Goal: Information Seeking & Learning: Learn about a topic

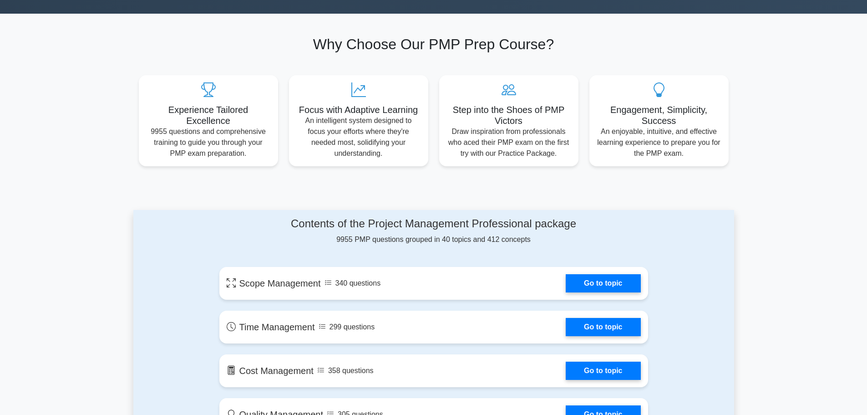
scroll to position [46, 0]
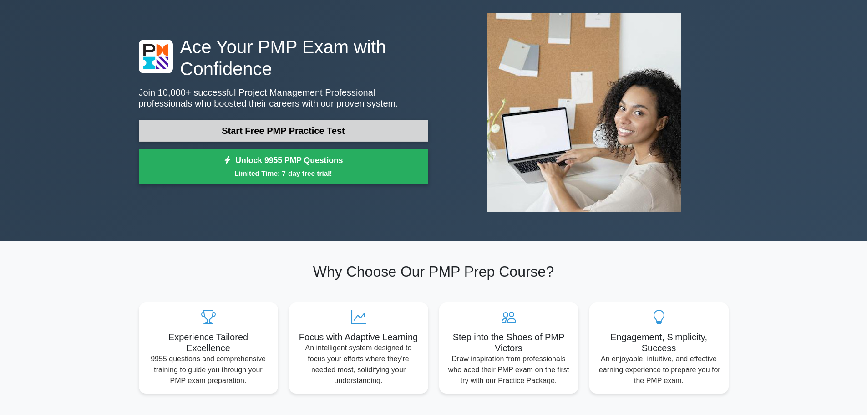
click at [298, 135] on link "Start Free PMP Practice Test" at bounding box center [284, 131] width 290 height 22
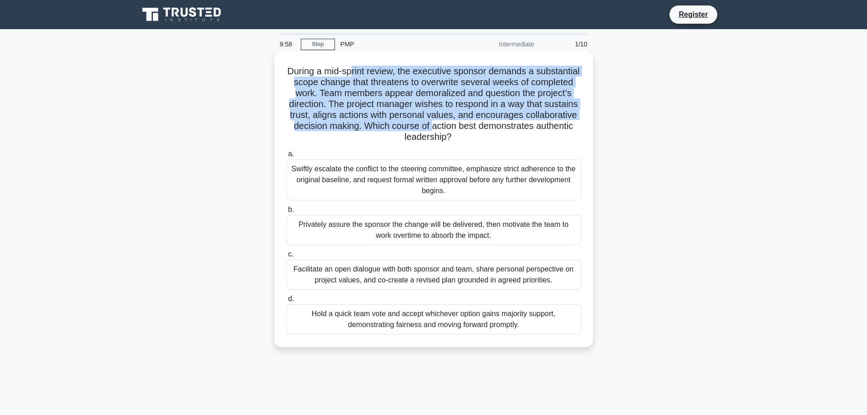
drag, startPoint x: 372, startPoint y: 72, endPoint x: 510, endPoint y: 121, distance: 145.9
click at [510, 121] on h5 "During a mid-sprint review, the executive sponsor demands a substantial scope c…" at bounding box center [433, 104] width 297 height 77
click at [524, 112] on h5 "During a mid-sprint review, the executive sponsor demands a substantial scope c…" at bounding box center [433, 104] width 297 height 77
drag, startPoint x: 393, startPoint y: 67, endPoint x: 467, endPoint y: 138, distance: 102.7
click at [467, 138] on h5 "During a mid-sprint review, the executive sponsor demands a substantial scope c…" at bounding box center [433, 104] width 297 height 77
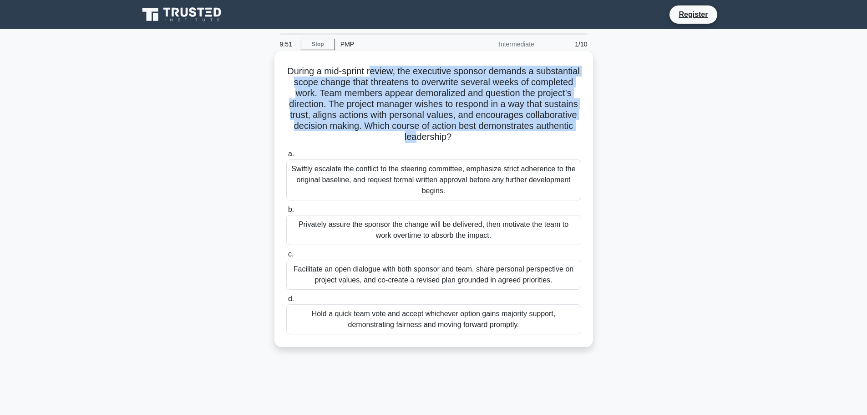
click at [457, 131] on h5 "During a mid-sprint review, the executive sponsor demands a substantial scope c…" at bounding box center [433, 104] width 297 height 77
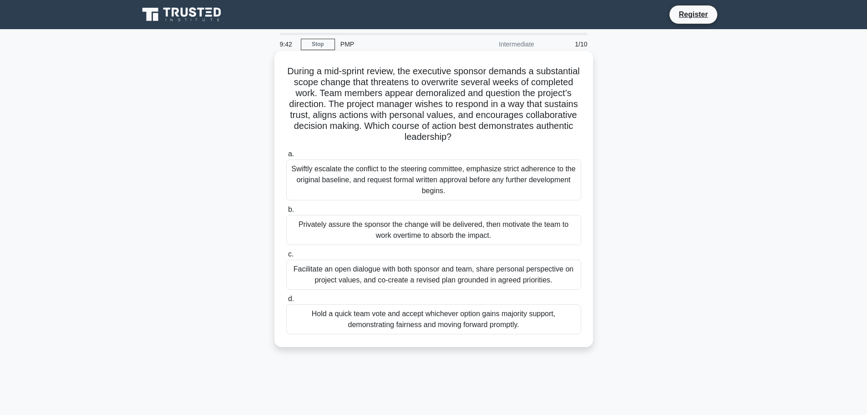
click at [361, 268] on div "Facilitate an open dialogue with both sponsor and team, share personal perspect…" at bounding box center [433, 274] width 295 height 30
click at [286, 257] on input "c. Facilitate an open dialogue with both sponsor and team, share personal persp…" at bounding box center [286, 254] width 0 height 6
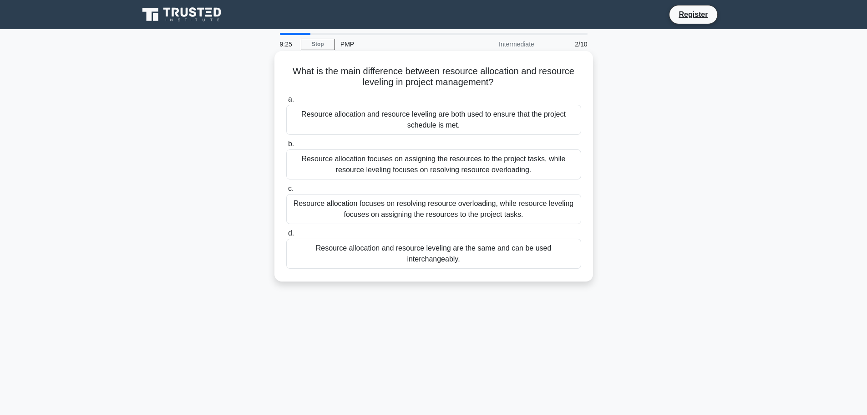
click at [410, 169] on div "Resource allocation focuses on assigning the resources to the project tasks, wh…" at bounding box center [433, 164] width 295 height 30
click at [286, 147] on input "b. Resource allocation focuses on assigning the resources to the project tasks,…" at bounding box center [286, 144] width 0 height 6
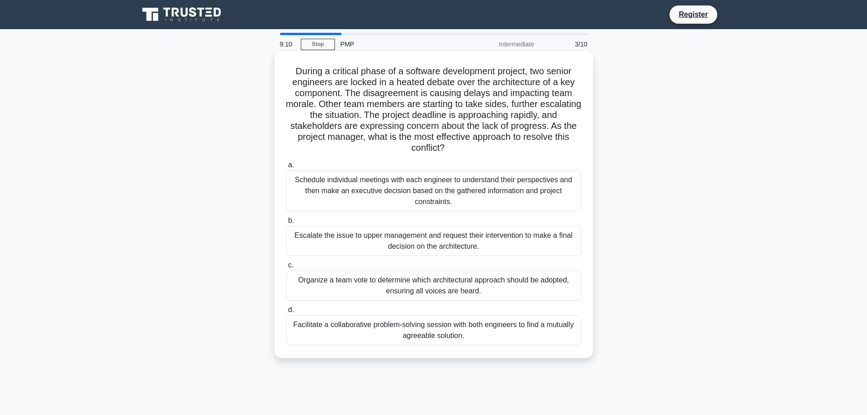
click at [437, 334] on div "Facilitate a collaborative problem-solving session with both engineers to find …" at bounding box center [433, 330] width 295 height 30
click at [286, 313] on input "d. Facilitate a collaborative problem-solving session with both engineers to fi…" at bounding box center [286, 310] width 0 height 6
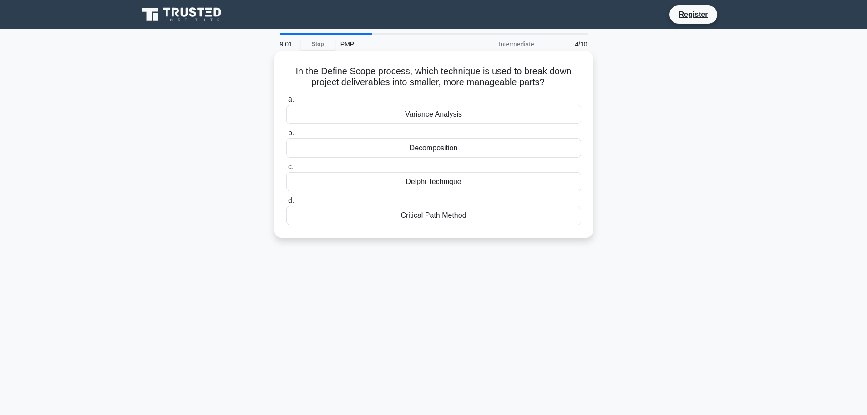
click at [407, 152] on div "Decomposition" at bounding box center [433, 147] width 295 height 19
click at [286, 136] on input "b. Decomposition" at bounding box center [286, 133] width 0 height 6
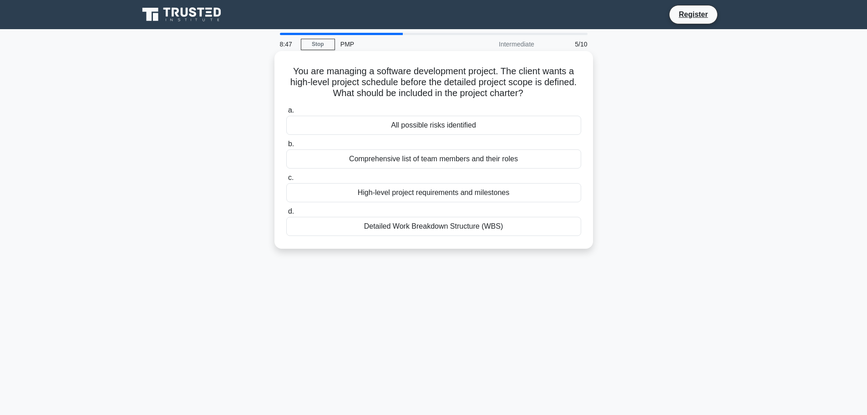
click at [432, 198] on div "High-level project requirements and milestones" at bounding box center [433, 192] width 295 height 19
click at [286, 181] on input "c. High-level project requirements and milestones" at bounding box center [286, 178] width 0 height 6
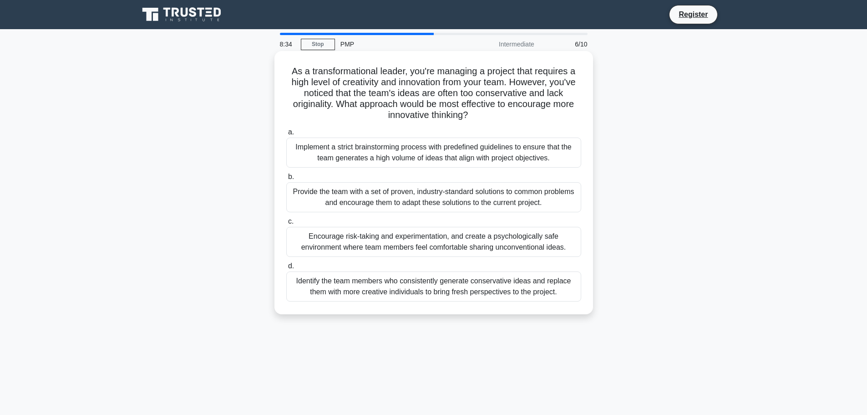
click at [462, 156] on div "Implement a strict brainstorming process with predefined guidelines to ensure t…" at bounding box center [433, 152] width 295 height 30
click at [286, 135] on input "a. Implement a strict brainstorming process with predefined guidelines to ensur…" at bounding box center [286, 132] width 0 height 6
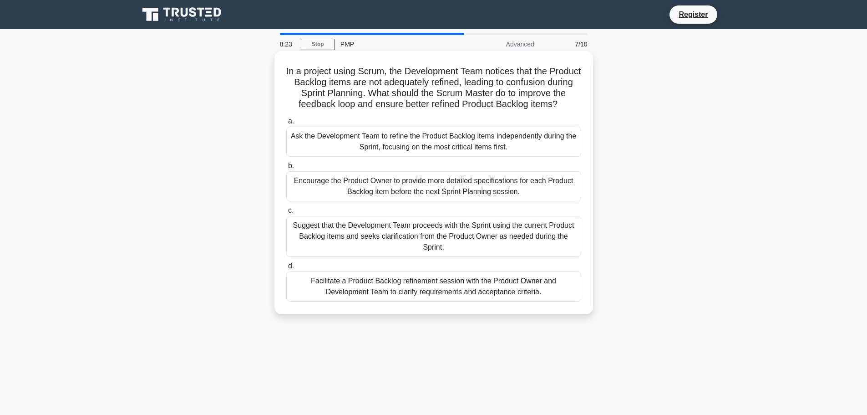
click at [391, 273] on label "d. Facilitate a Product Backlog refinement session with the Product Owner and D…" at bounding box center [433, 280] width 295 height 41
click at [403, 286] on div "Facilitate a Product Backlog refinement session with the Product Owner and Deve…" at bounding box center [433, 286] width 295 height 30
click at [286, 269] on input "d. Facilitate a Product Backlog refinement session with the Product Owner and D…" at bounding box center [286, 266] width 0 height 6
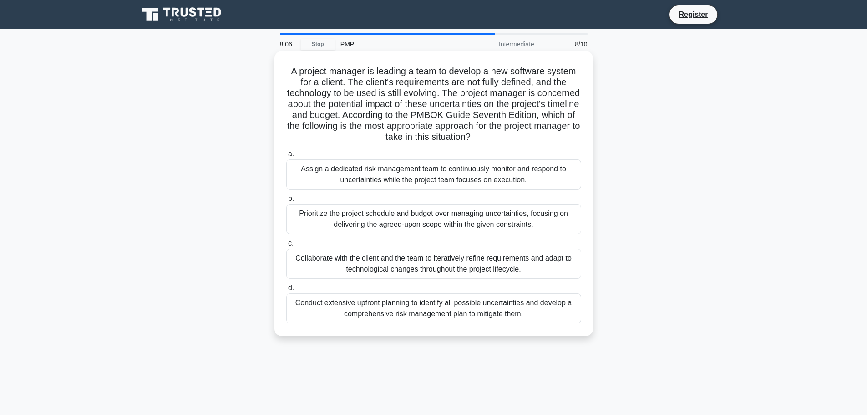
click at [339, 270] on div "Collaborate with the client and the team to iteratively refine requirements and…" at bounding box center [433, 264] width 295 height 30
click at [286, 246] on input "c. Collaborate with the client and the team to iteratively refine requirements …" at bounding box center [286, 243] width 0 height 6
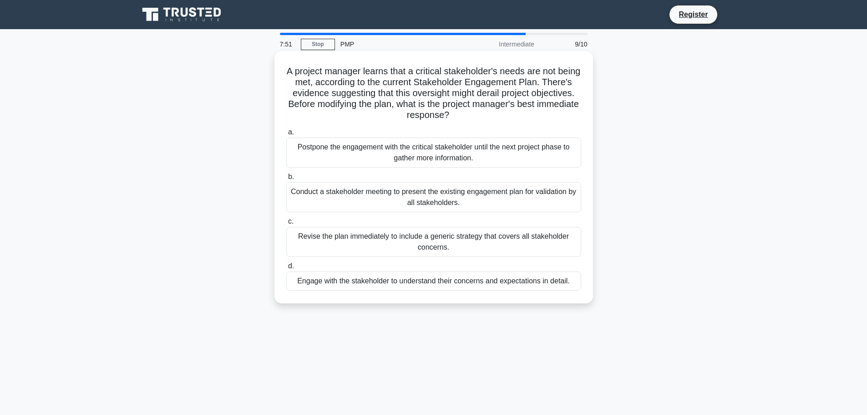
click at [370, 207] on div "Conduct a stakeholder meeting to present the existing engagement plan for valid…" at bounding box center [433, 197] width 295 height 30
click at [286, 180] on input "b. Conduct a stakeholder meeting to present the existing engagement plan for va…" at bounding box center [286, 177] width 0 height 6
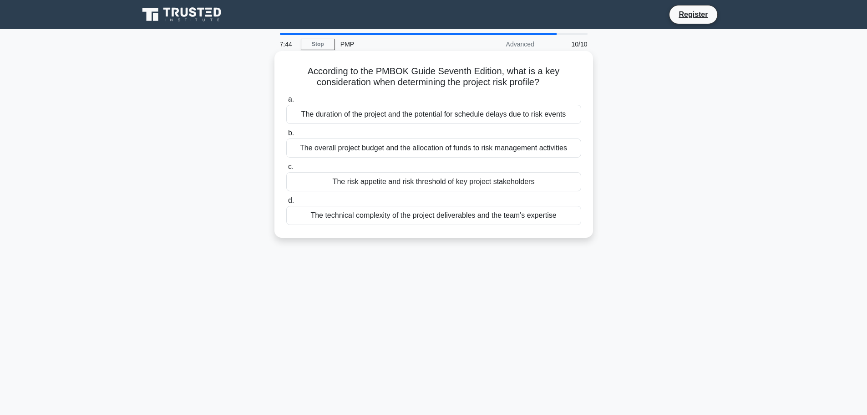
click at [379, 119] on div "The duration of the project and the potential for schedule delays due to risk e…" at bounding box center [433, 114] width 295 height 19
click at [286, 102] on input "a. The duration of the project and the potential for schedule delays due to ris…" at bounding box center [286, 100] width 0 height 6
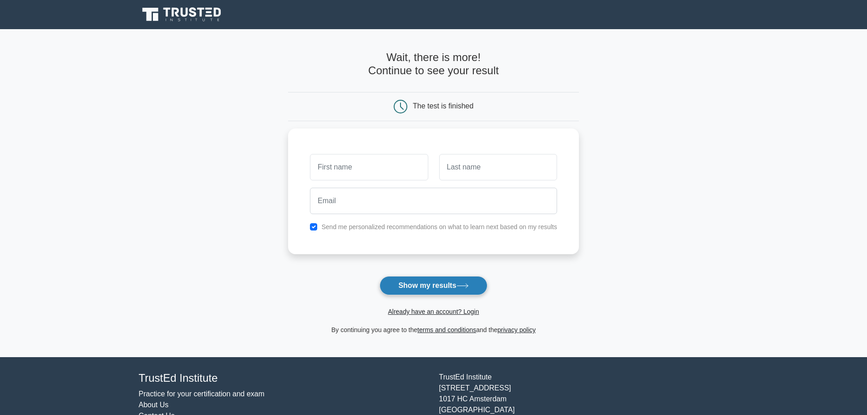
click at [422, 281] on button "Show my results" at bounding box center [433, 285] width 107 height 19
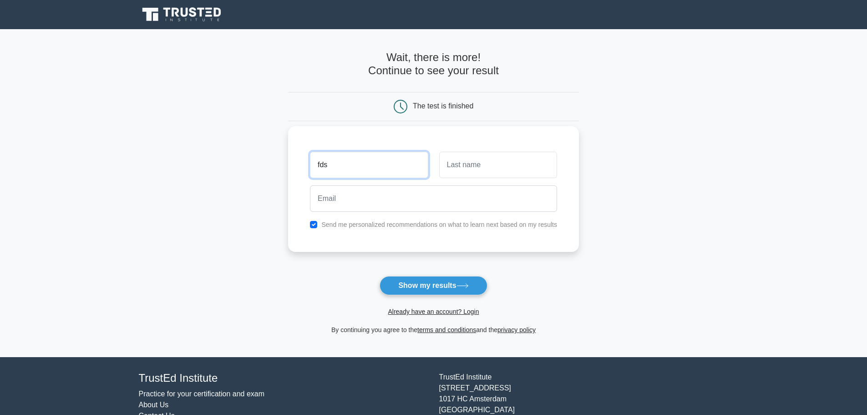
type input "fds"
click at [490, 171] on input "text" at bounding box center [498, 165] width 118 height 26
type input "fdssd"
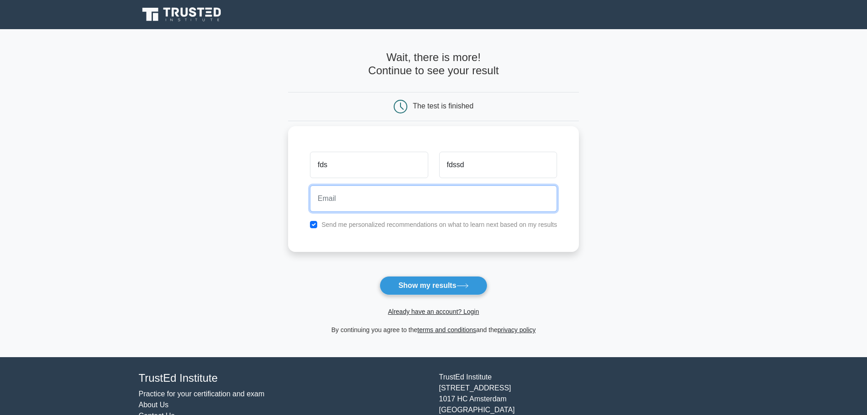
click at [437, 198] on input "email" at bounding box center [433, 198] width 247 height 26
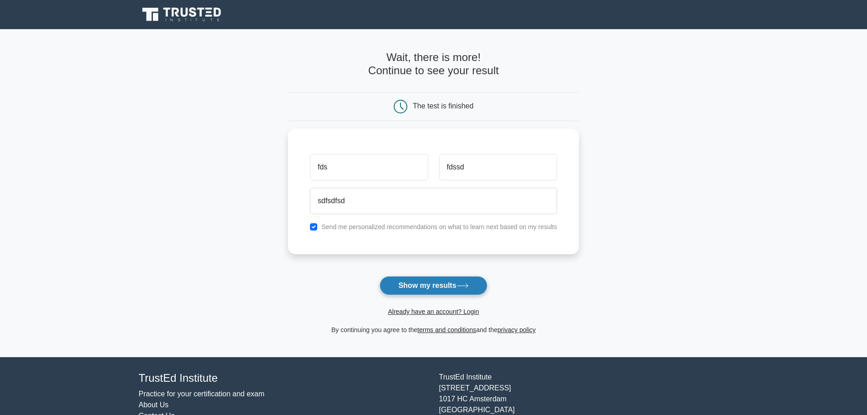
click at [426, 290] on button "Show my results" at bounding box center [433, 285] width 107 height 19
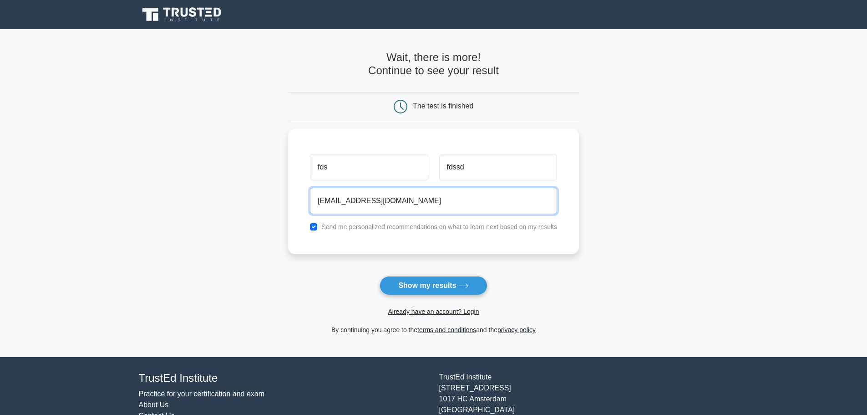
type input "[EMAIL_ADDRESS][DOMAIN_NAME]"
click at [432, 285] on button "Show my results" at bounding box center [433, 285] width 107 height 19
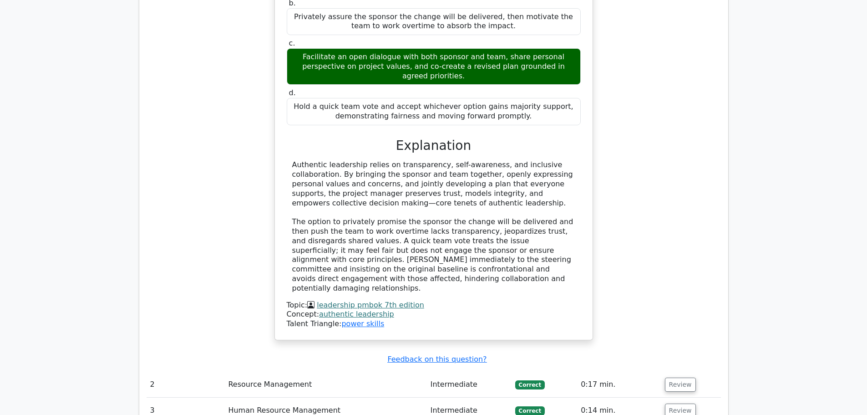
scroll to position [1229, 0]
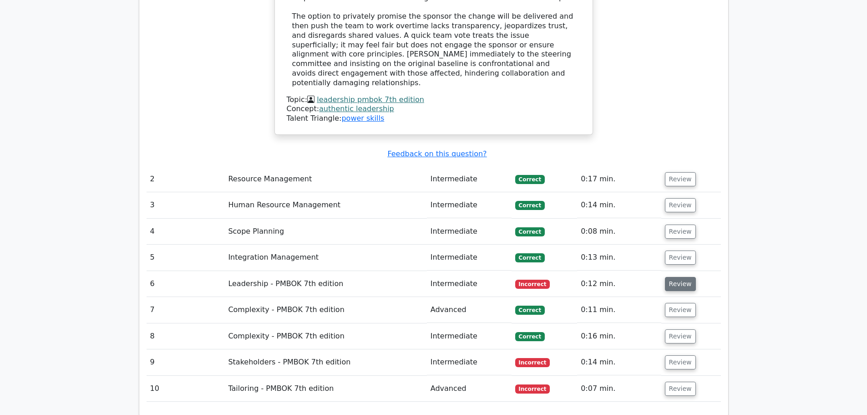
click at [678, 277] on button "Review" at bounding box center [680, 284] width 31 height 14
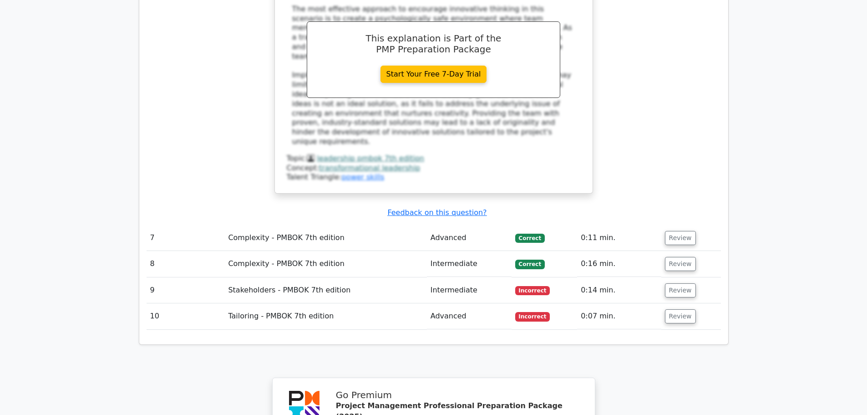
scroll to position [1821, 0]
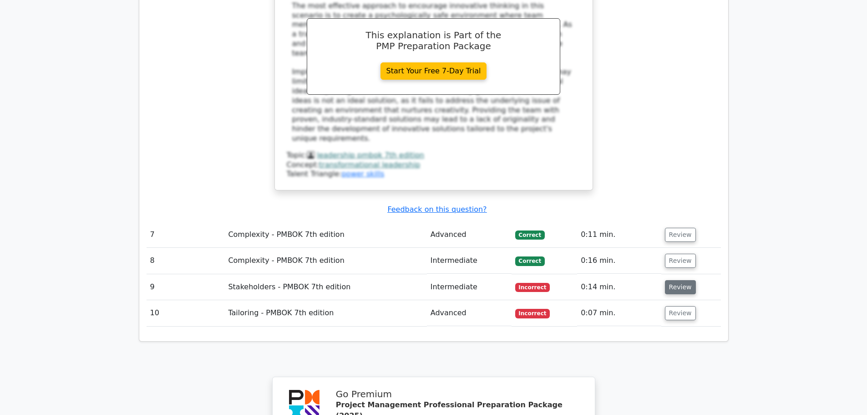
click at [679, 280] on button "Review" at bounding box center [680, 287] width 31 height 14
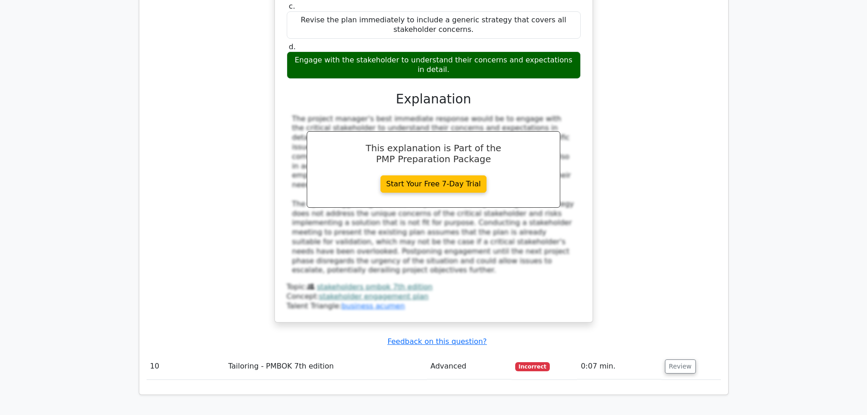
scroll to position [2276, 0]
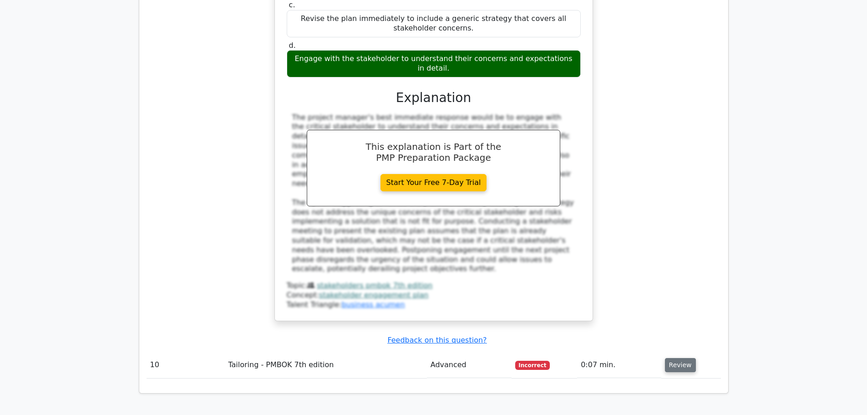
click at [687, 358] on button "Review" at bounding box center [680, 365] width 31 height 14
